Goal: Transaction & Acquisition: Subscribe to service/newsletter

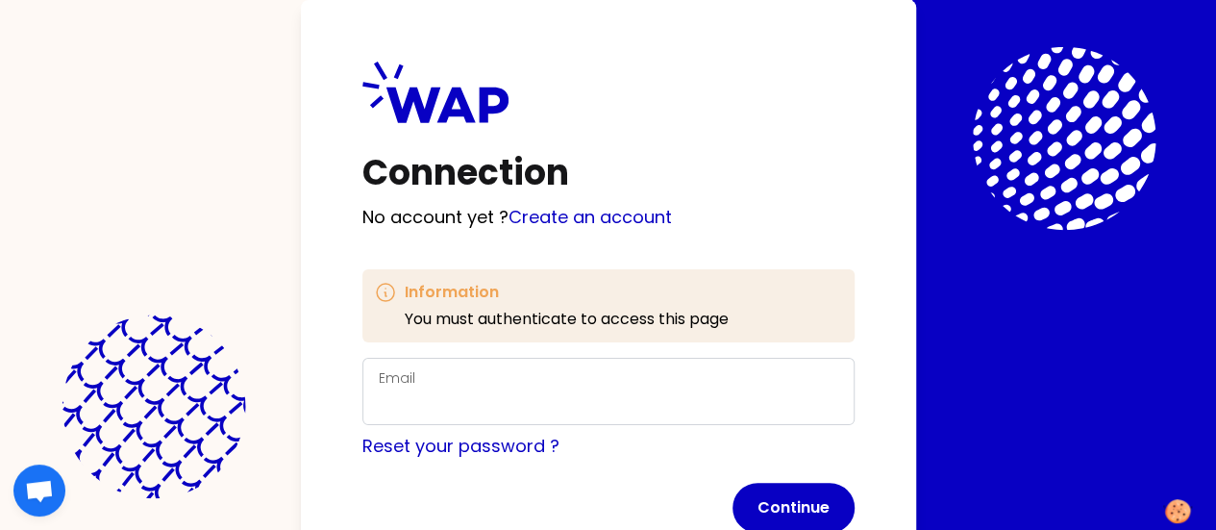
click at [379, 367] on div "Email" at bounding box center [609, 391] width 460 height 50
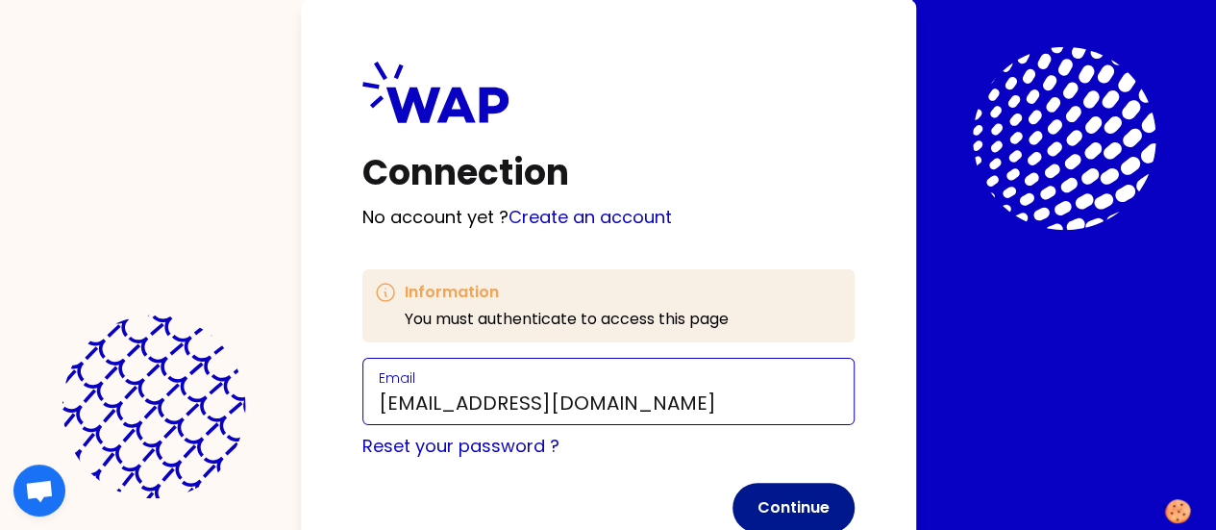
type input "[EMAIL_ADDRESS][DOMAIN_NAME]"
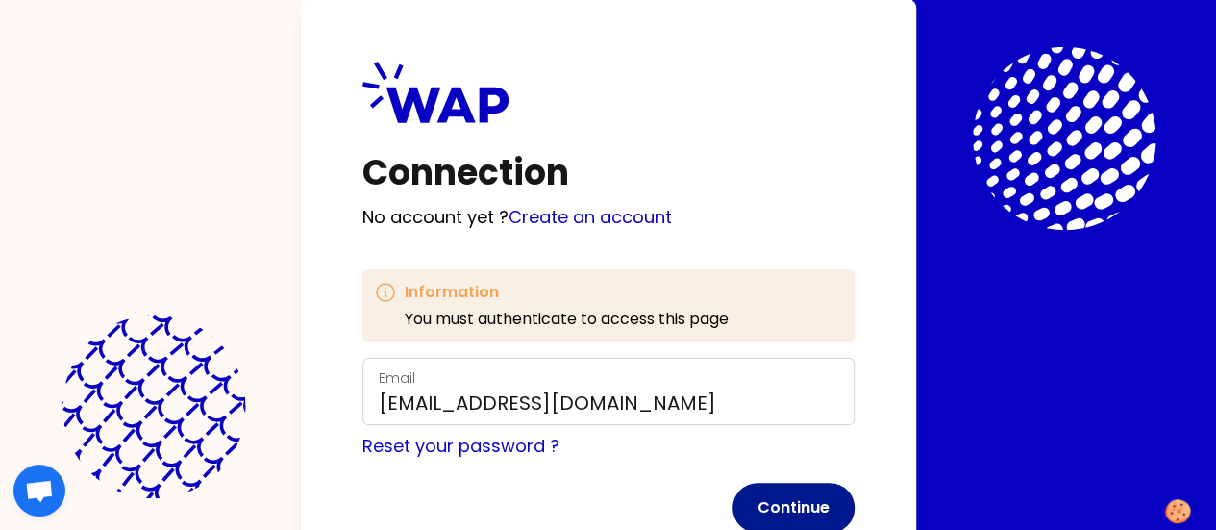
click at [733, 500] on button "Continue" at bounding box center [794, 508] width 122 height 50
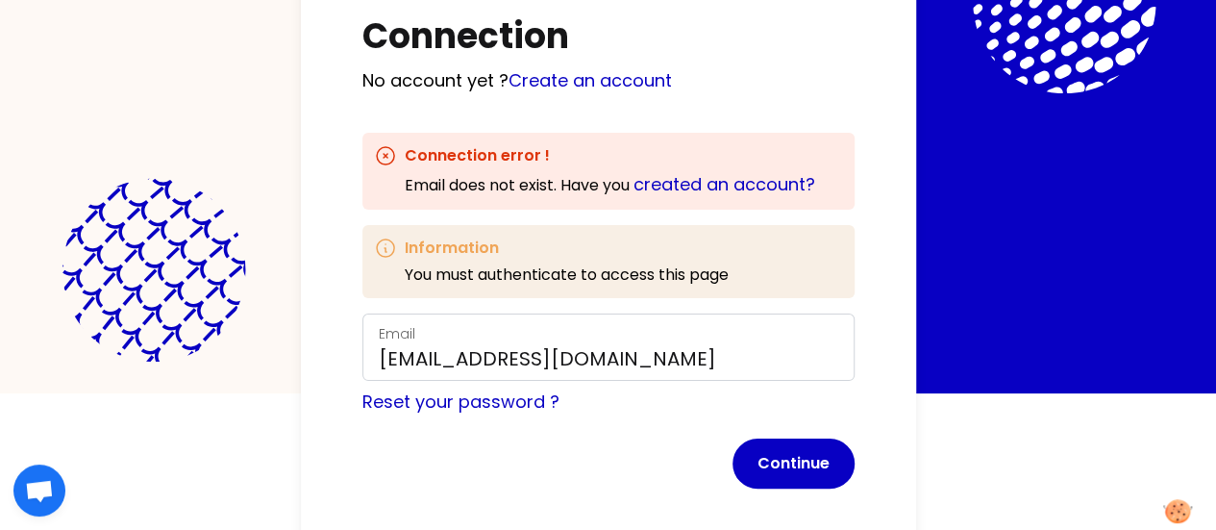
scroll to position [156, 0]
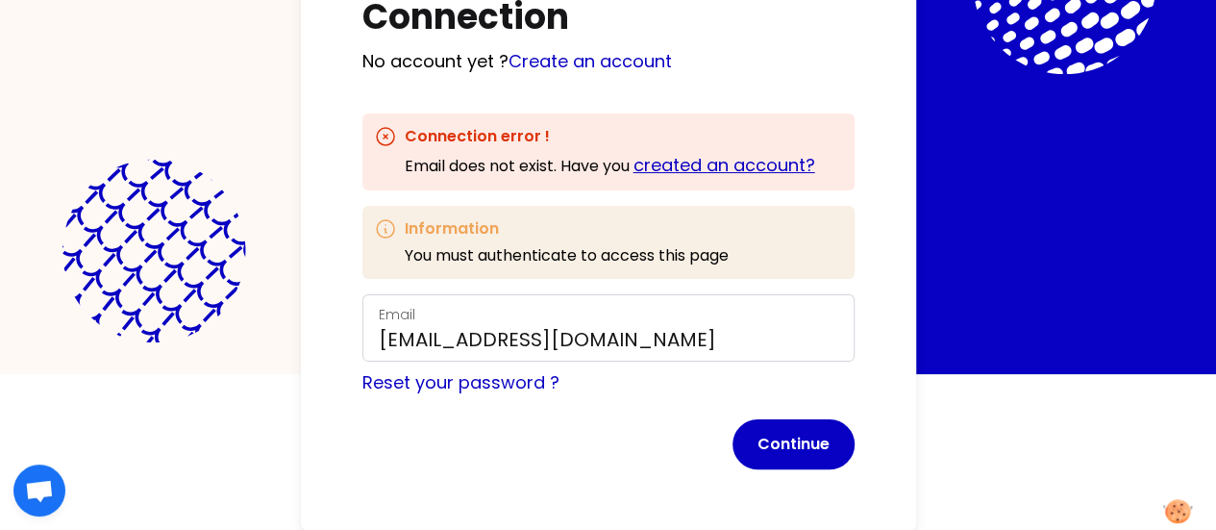
click at [634, 168] on link "created an account?" at bounding box center [725, 165] width 182 height 24
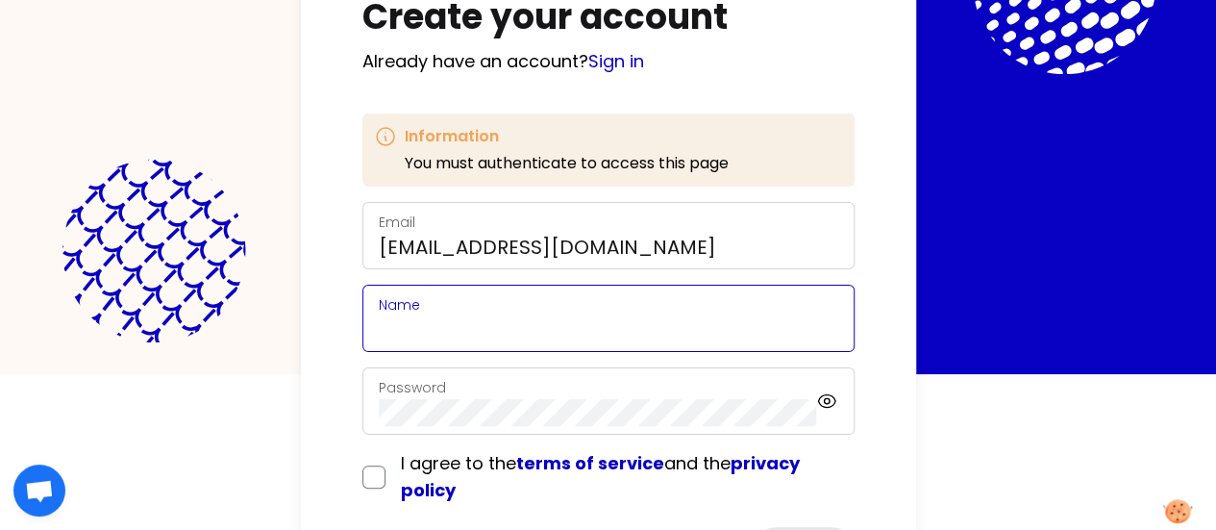
click at [379, 316] on input "Name" at bounding box center [609, 329] width 460 height 27
drag, startPoint x: 281, startPoint y: 323, endPoint x: 120, endPoint y: 341, distance: 161.6
click at [301, 341] on div "Create your account Already have an account? Sign in Information You must authe…" at bounding box center [608, 239] width 615 height 790
click at [379, 325] on input "[PERSON_NAME]" at bounding box center [609, 329] width 460 height 27
click at [379, 326] on input "[PERSON_NAME]" at bounding box center [609, 329] width 460 height 27
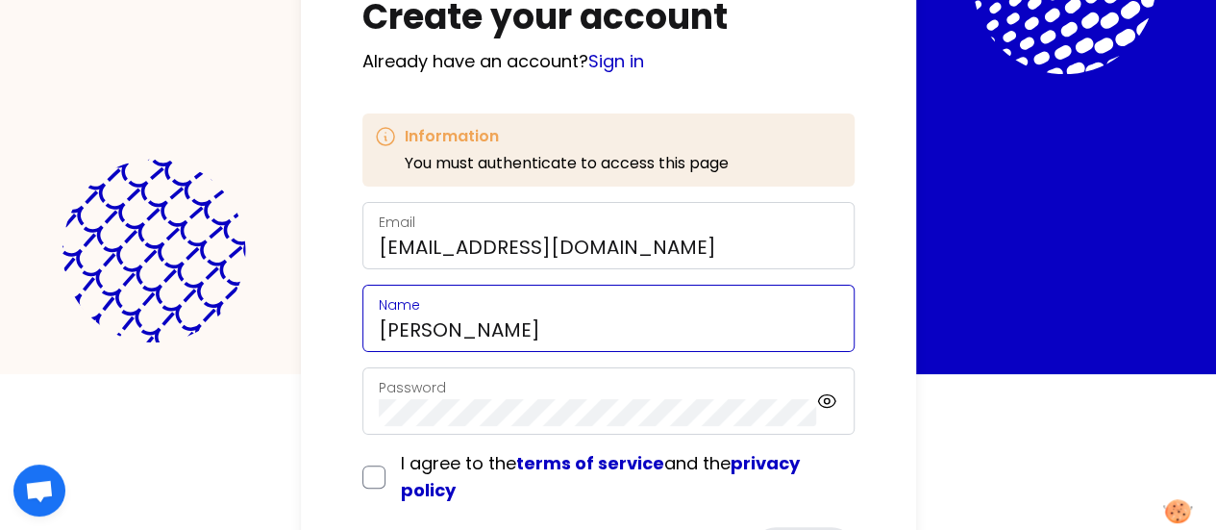
click at [379, 328] on input "[PERSON_NAME]" at bounding box center [609, 329] width 460 height 27
type input "[PERSON_NAME]"
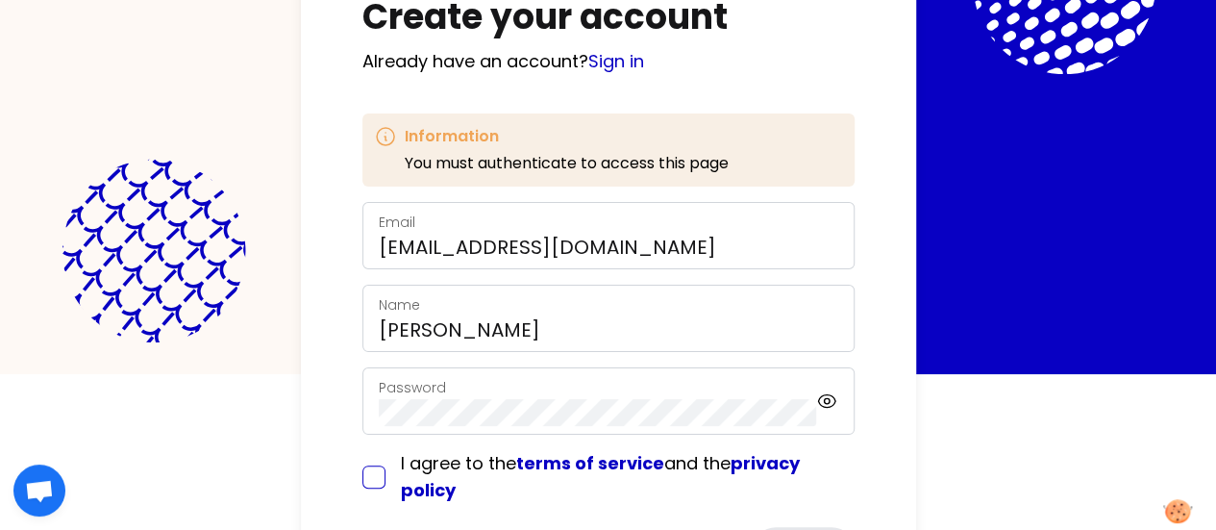
click at [362, 481] on input "checkbox" at bounding box center [373, 476] width 23 height 23
checkbox input "true"
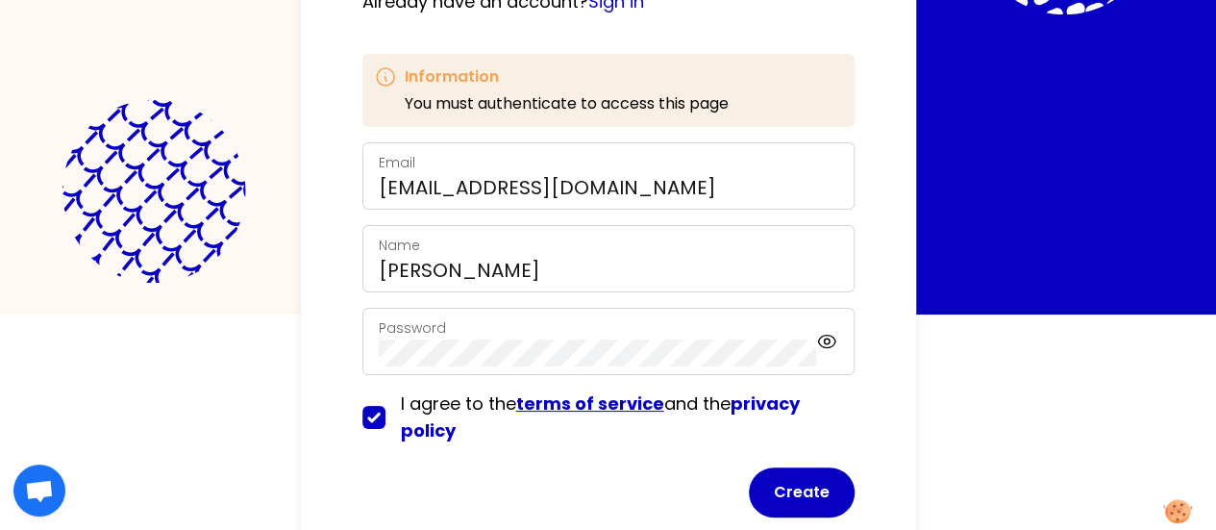
scroll to position [262, 0]
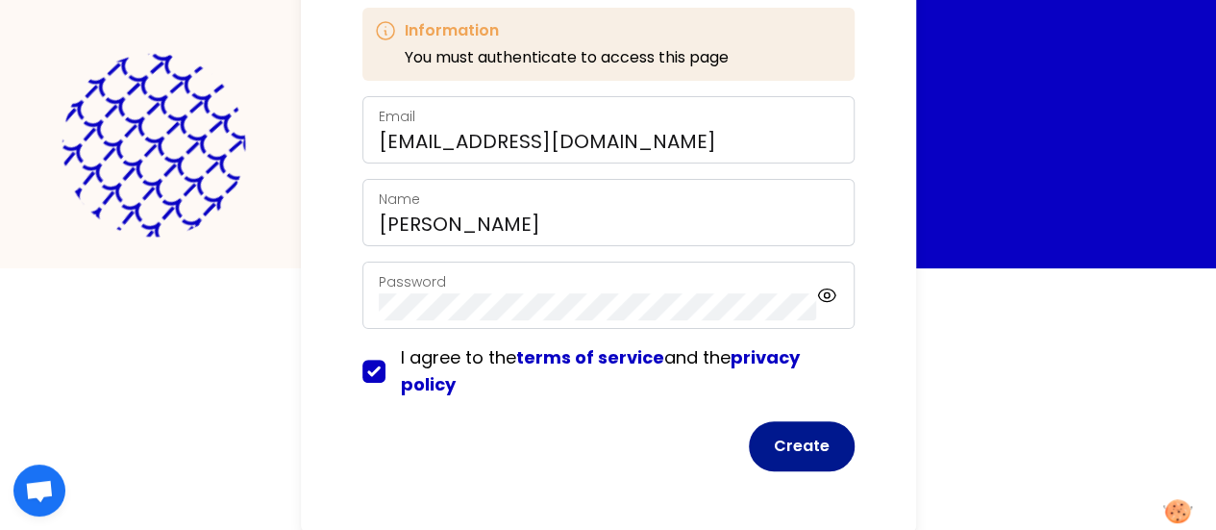
click at [749, 441] on button "Create" at bounding box center [802, 446] width 106 height 50
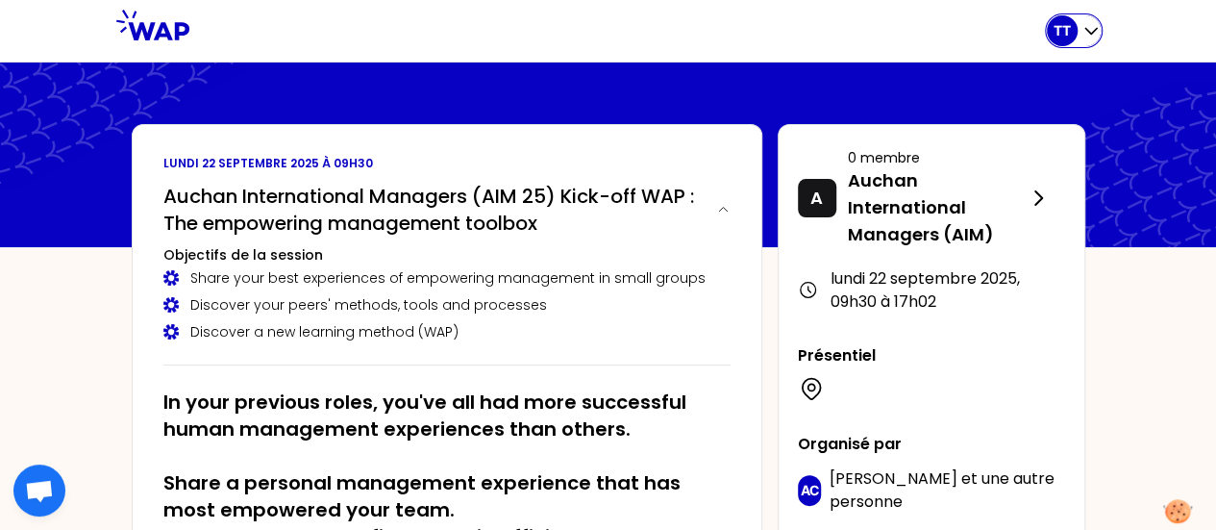
click at [1091, 36] on icon "button" at bounding box center [1091, 30] width 19 height 19
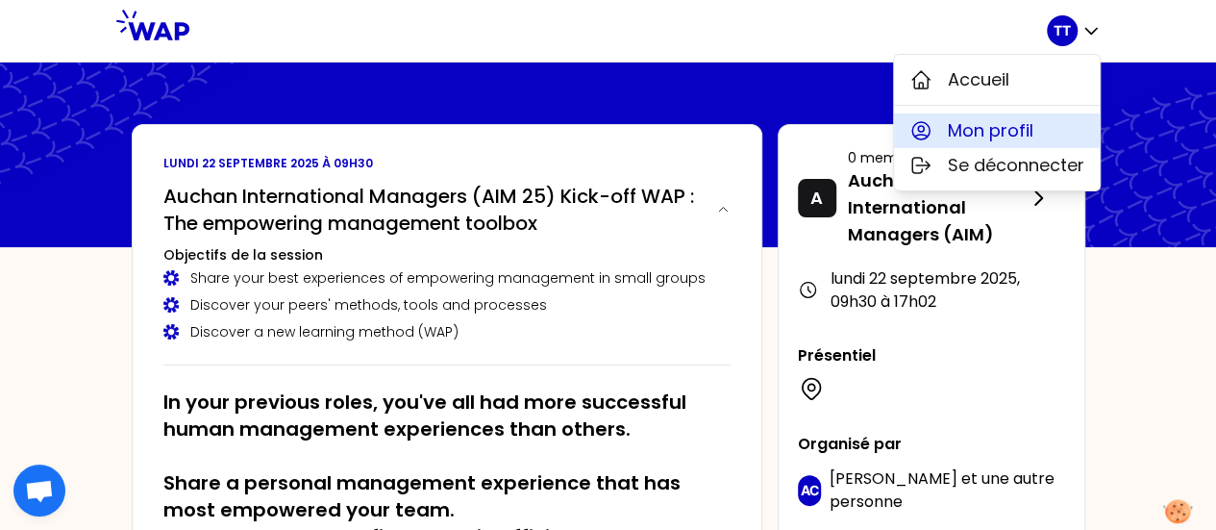
click at [1009, 134] on span "Mon profil" at bounding box center [991, 130] width 86 height 27
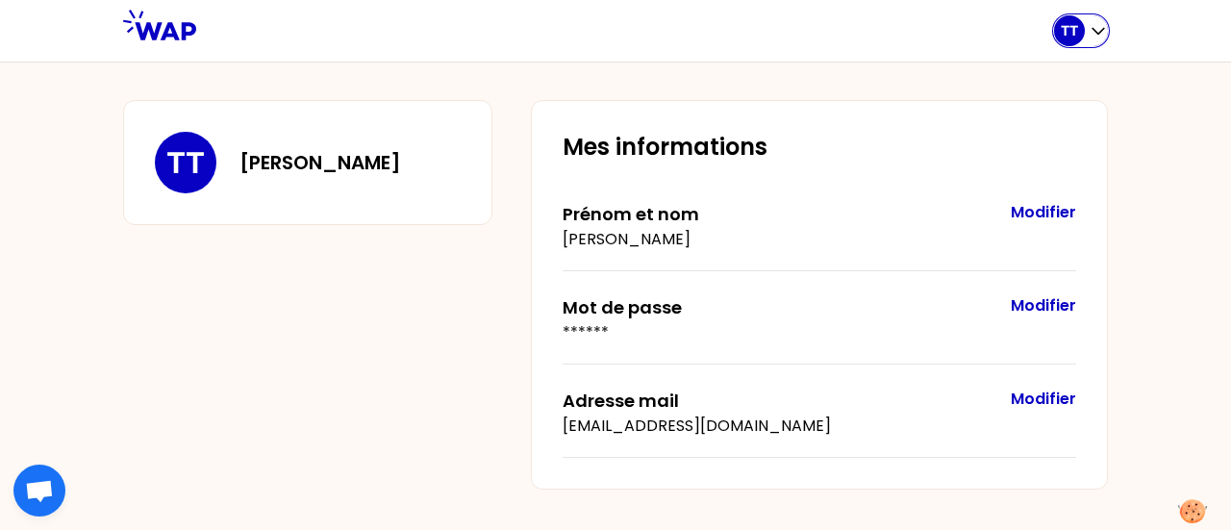
click at [1092, 32] on icon "button" at bounding box center [1097, 30] width 19 height 19
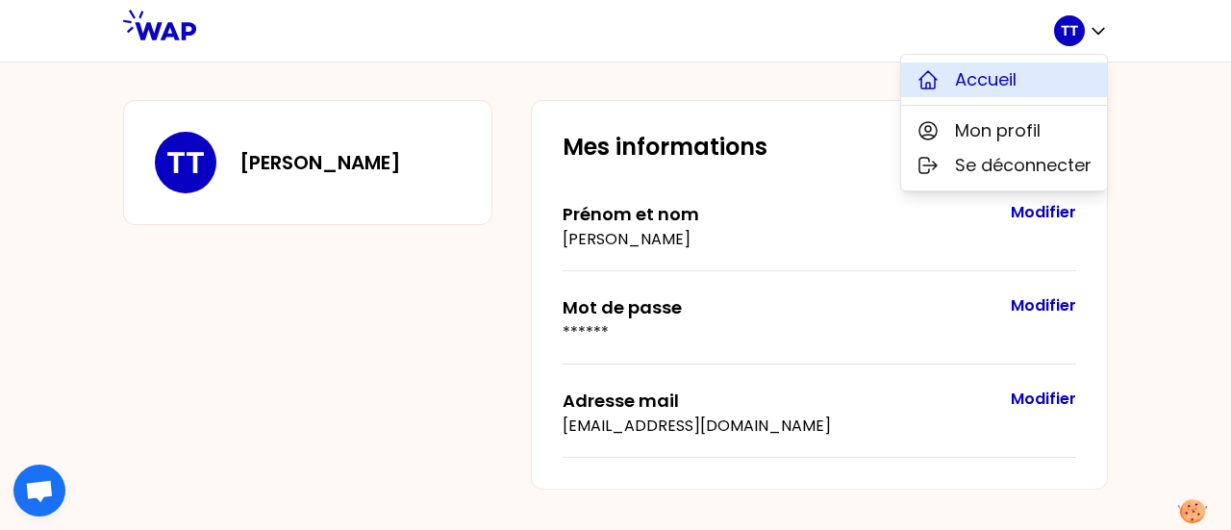
click at [1008, 84] on span "Accueil" at bounding box center [986, 79] width 62 height 27
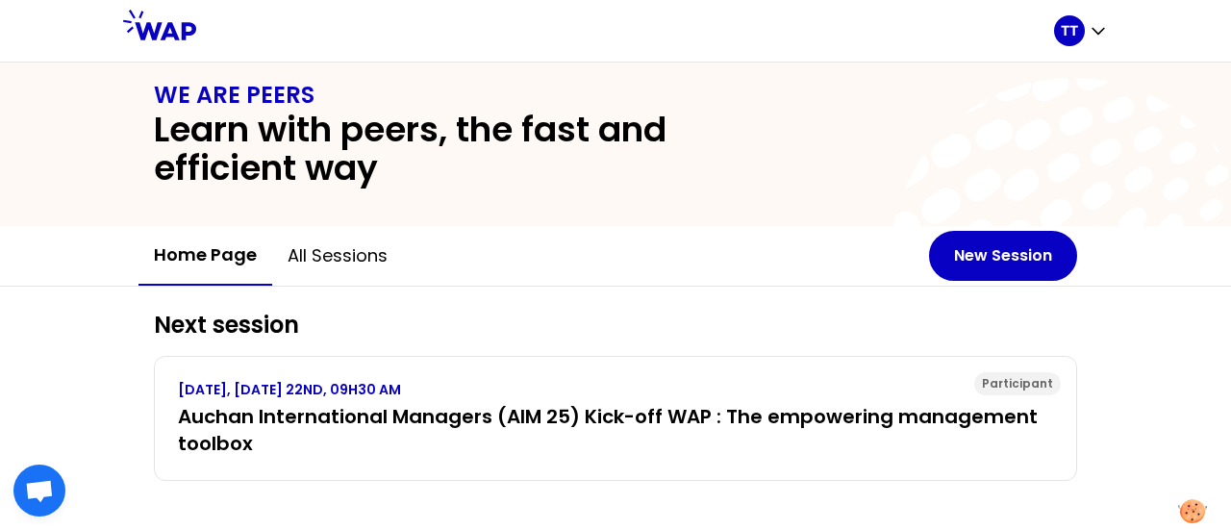
scroll to position [32, 0]
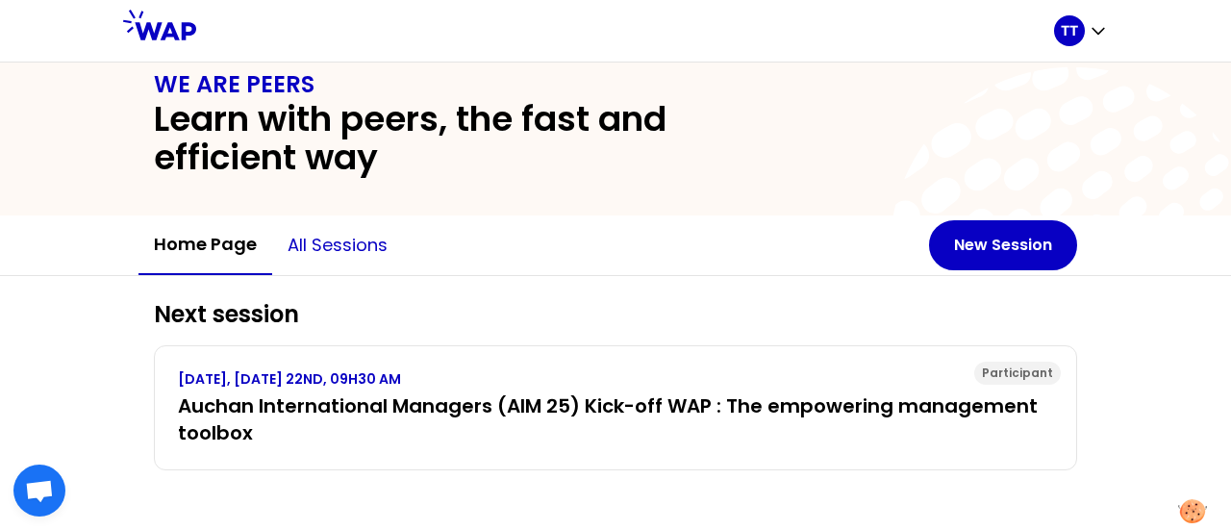
click at [344, 249] on button "All sessions" at bounding box center [337, 245] width 131 height 58
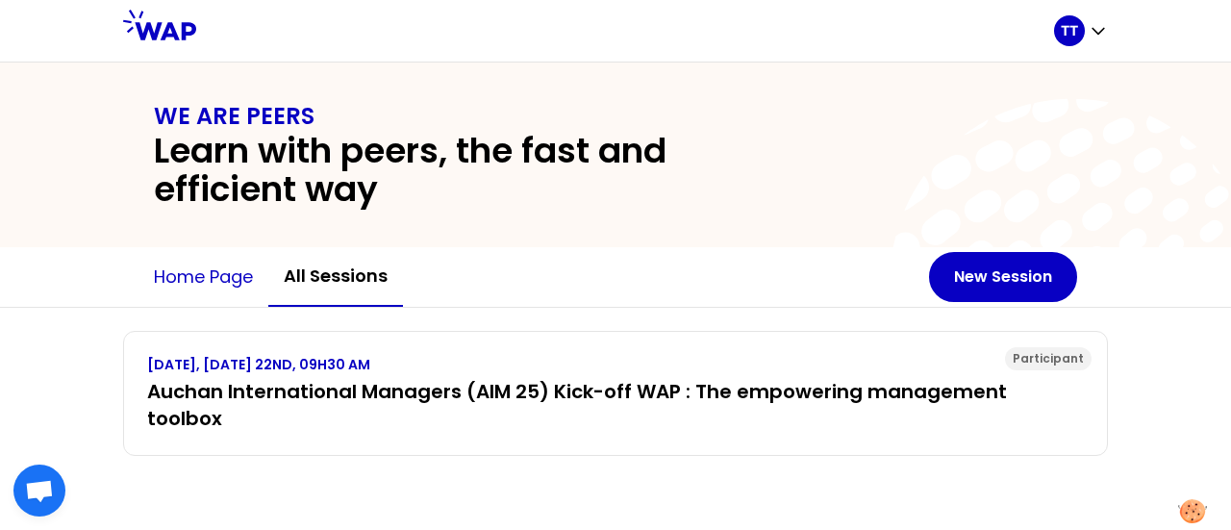
click at [222, 266] on button "Home page" at bounding box center [203, 277] width 130 height 58
